Goal: Navigation & Orientation: Find specific page/section

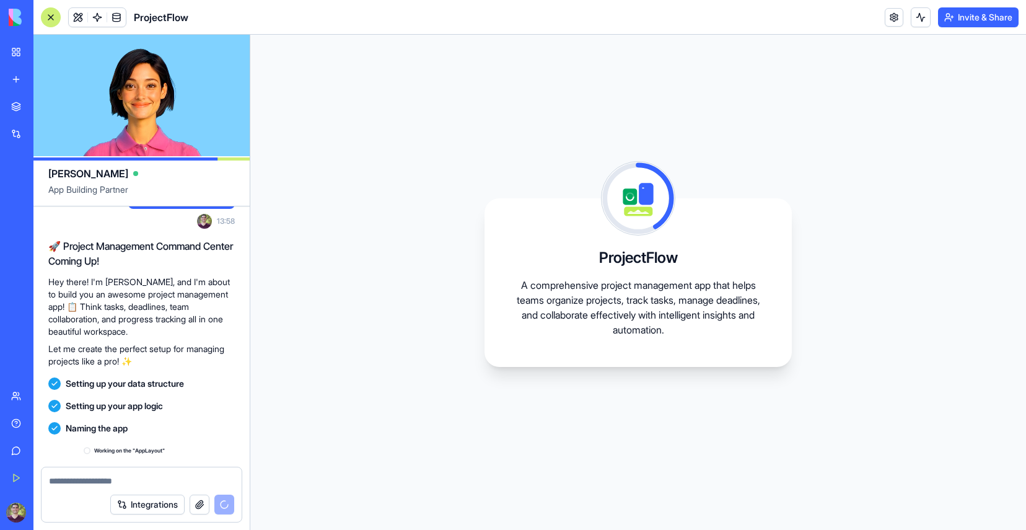
scroll to position [116, 0]
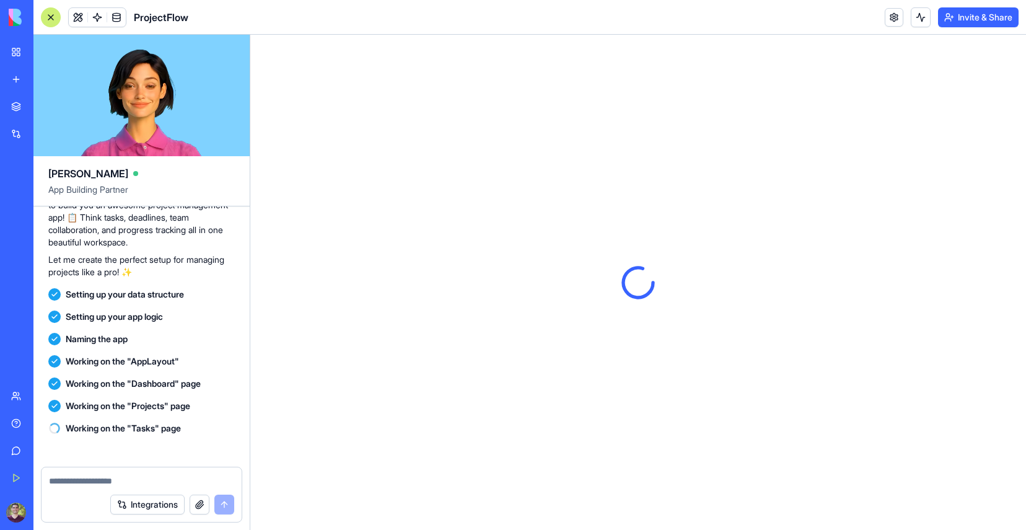
scroll to position [322, 0]
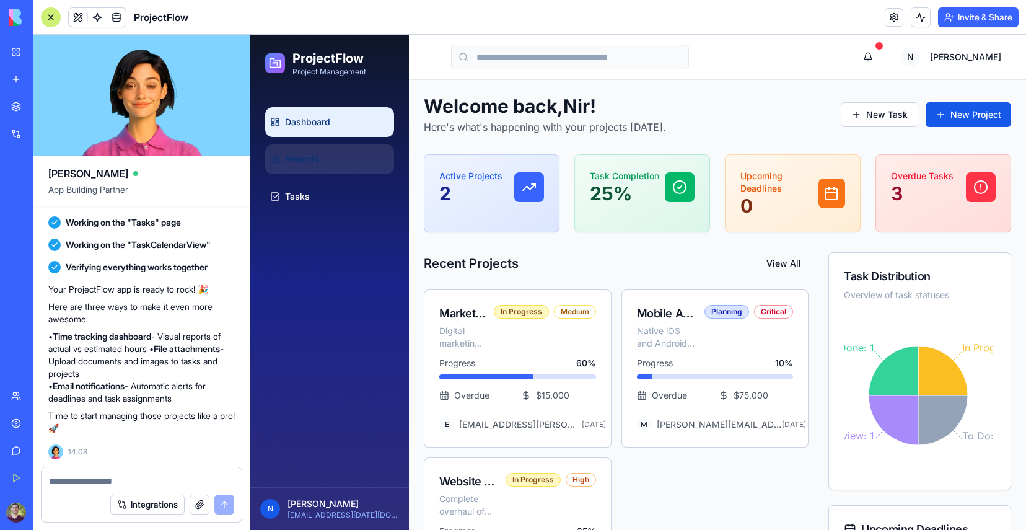
click at [290, 167] on link "Projects" at bounding box center [329, 159] width 129 height 30
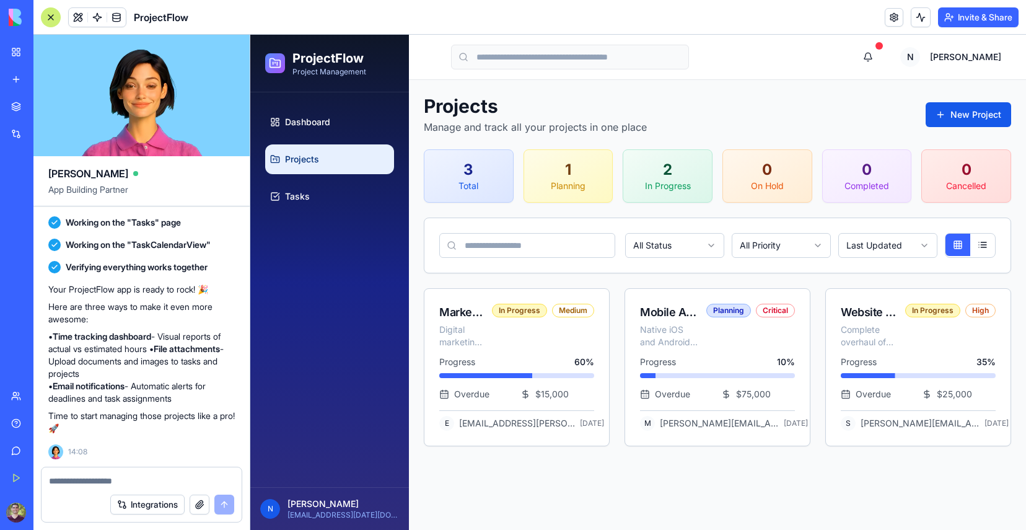
click at [291, 161] on span "Projects" at bounding box center [302, 159] width 34 height 12
click at [294, 159] on span "Projects" at bounding box center [302, 159] width 34 height 12
click at [314, 200] on link "Tasks" at bounding box center [329, 196] width 129 height 30
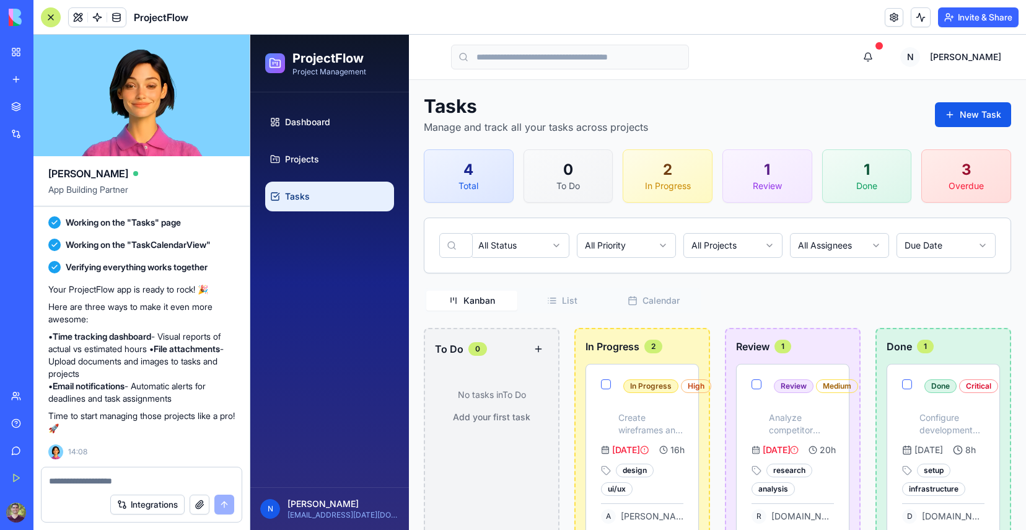
drag, startPoint x: 227, startPoint y: 313, endPoint x: 808, endPoint y: 1, distance: 660.1
